Goal: Task Accomplishment & Management: Use online tool/utility

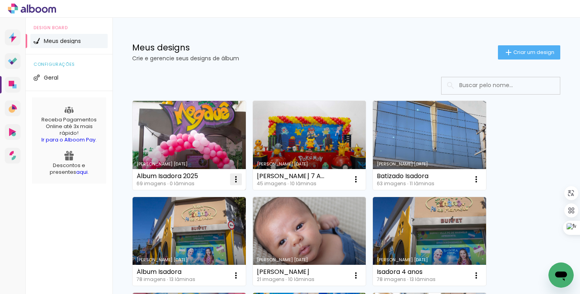
click at [233, 180] on iron-icon at bounding box center [235, 179] width 9 height 9
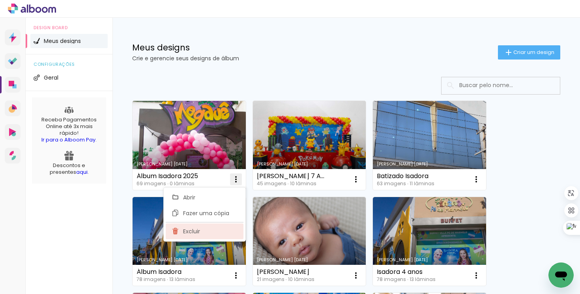
click at [193, 235] on paper-item "Excluir" at bounding box center [205, 232] width 78 height 16
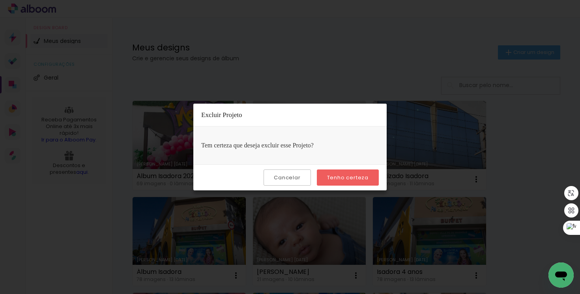
click at [0, 0] on slot "Tenho certeza" at bounding box center [0, 0] width 0 height 0
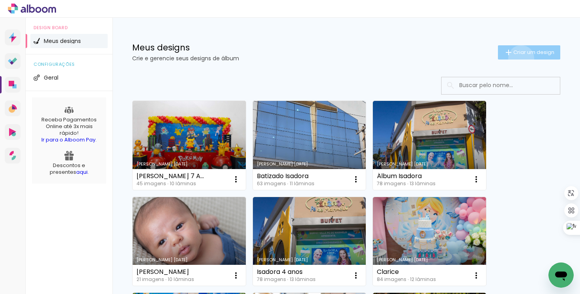
click at [513, 58] on paper-button "Criar um design" at bounding box center [529, 52] width 62 height 14
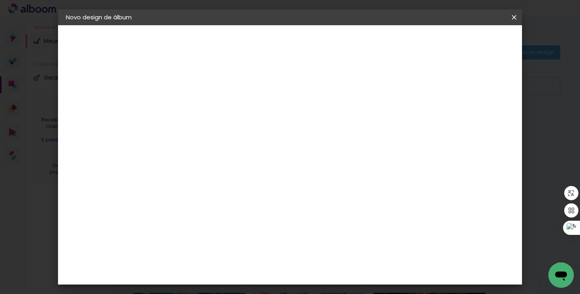
click at [195, 110] on input at bounding box center [195, 106] width 0 height 12
type input "Isadora 2025"
type paper-input "Isadora 2025"
click at [0, 0] on slot "Avançar" at bounding box center [0, 0] width 0 height 0
click at [343, 123] on paper-item "Tamanho Livre" at bounding box center [305, 119] width 76 height 17
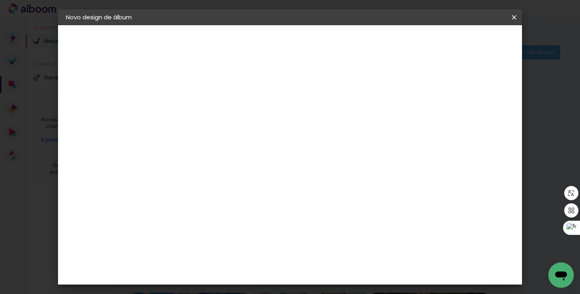
click at [0, 0] on slot "Avançar" at bounding box center [0, 0] width 0 height 0
click at [465, 40] on span "Iniciar design" at bounding box center [447, 42] width 36 height 6
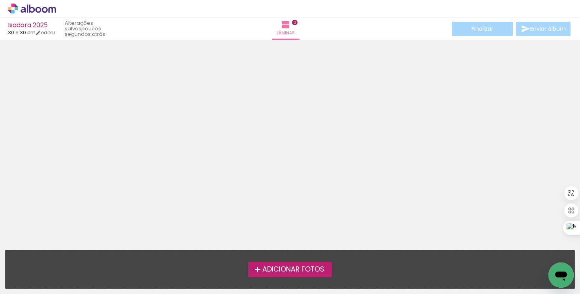
click at [294, 271] on span "Adicionar Fotos" at bounding box center [293, 269] width 62 height 7
click at [0, 0] on input "file" at bounding box center [0, 0] width 0 height 0
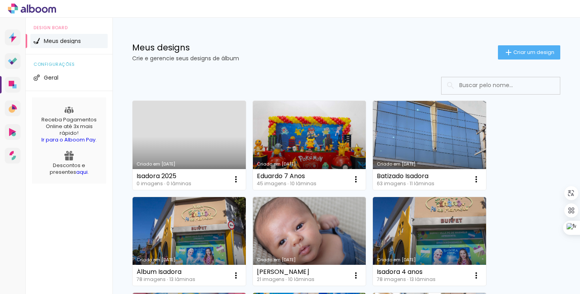
click at [209, 168] on link "Criado em 06/10/25" at bounding box center [188, 145] width 113 height 89
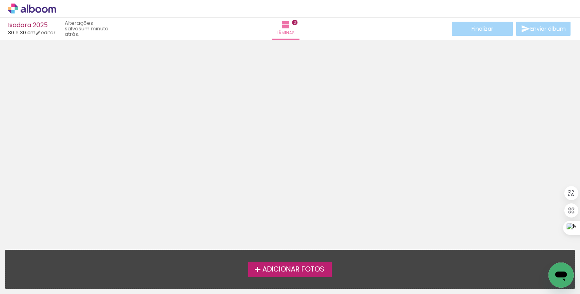
click at [284, 270] on span "Adicionar Fotos" at bounding box center [293, 269] width 62 height 7
click at [0, 0] on input "file" at bounding box center [0, 0] width 0 height 0
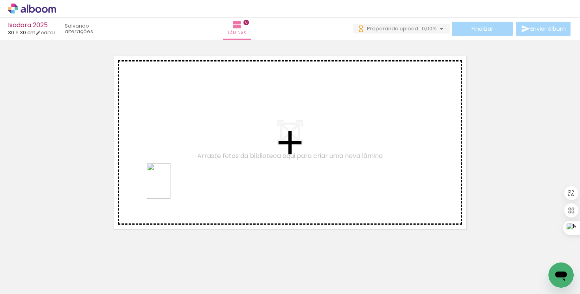
drag, startPoint x: 84, startPoint y: 272, endPoint x: 174, endPoint y: 182, distance: 127.4
click at [174, 182] on quentale-workspace at bounding box center [290, 147] width 580 height 294
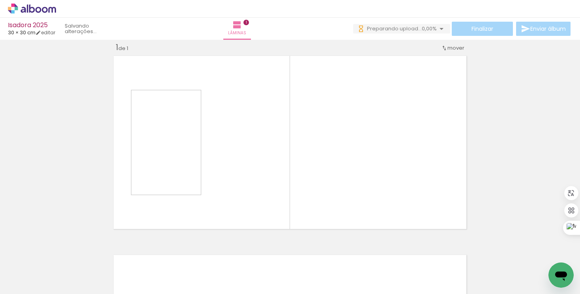
scroll to position [10, 0]
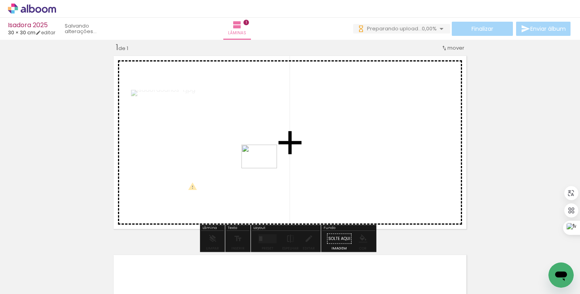
drag, startPoint x: 121, startPoint y: 276, endPoint x: 265, endPoint y: 168, distance: 180.2
click at [265, 168] on quentale-workspace at bounding box center [290, 147] width 580 height 294
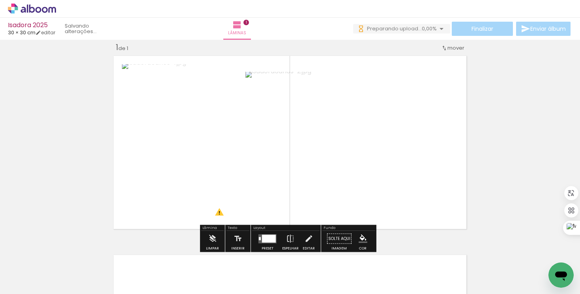
scroll to position [0, 0]
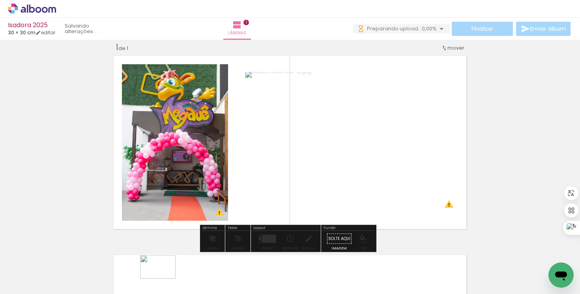
drag, startPoint x: 167, startPoint y: 275, endPoint x: 163, endPoint y: 280, distance: 6.2
click at [163, 280] on div at bounding box center [167, 268] width 39 height 26
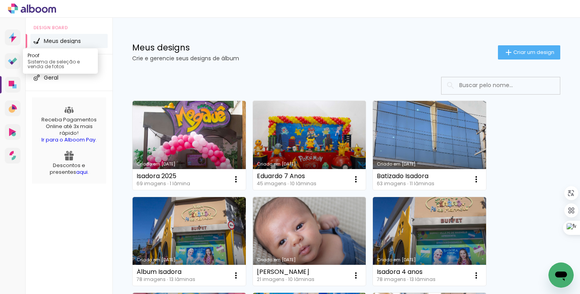
click at [11, 63] on icon at bounding box center [12, 63] width 4 height 4
